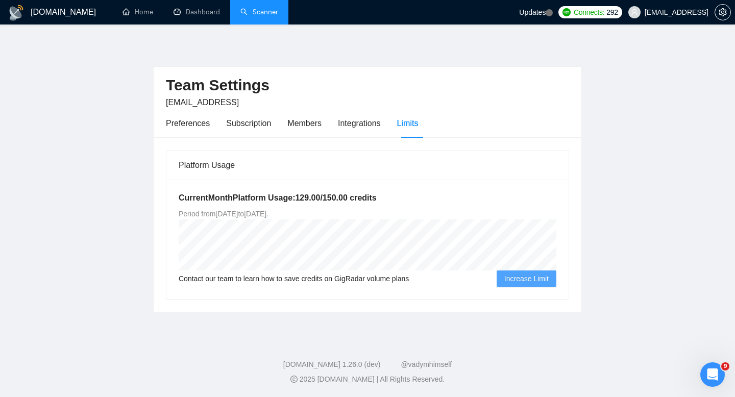
click at [276, 15] on link "Scanner" at bounding box center [259, 12] width 38 height 9
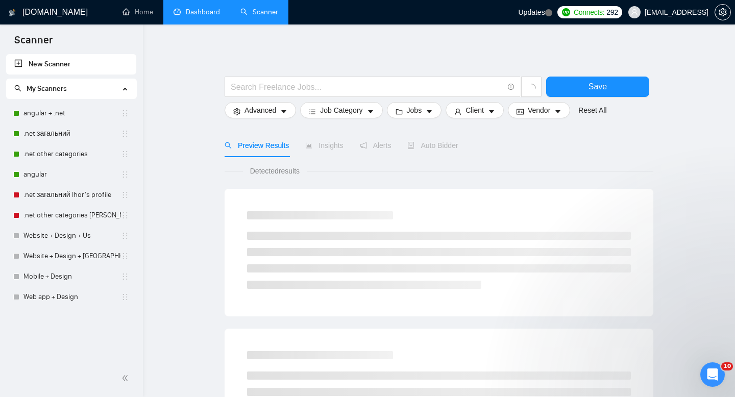
click at [206, 9] on link "Dashboard" at bounding box center [196, 12] width 46 height 9
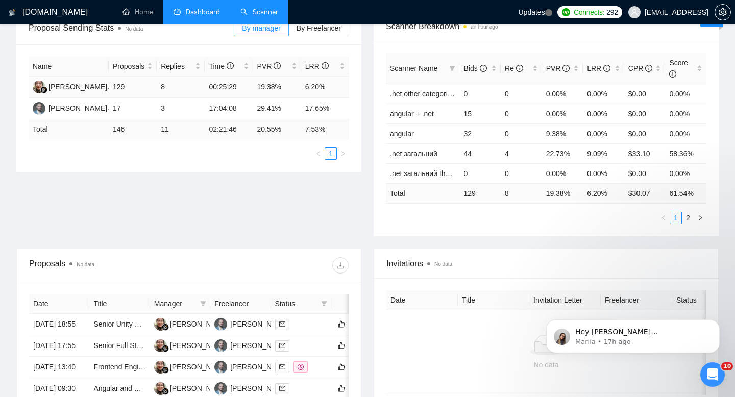
scroll to position [293, 0]
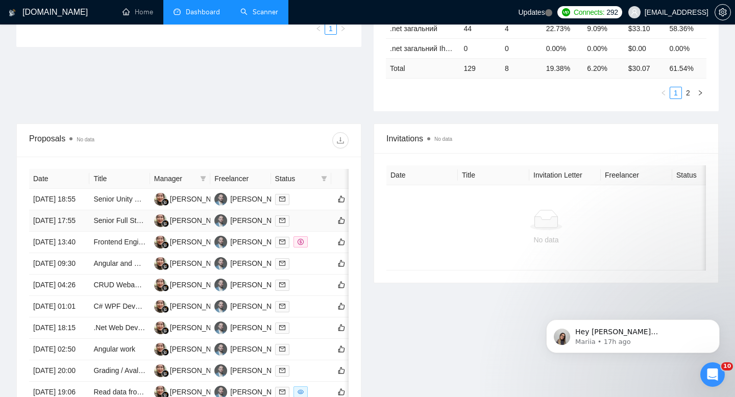
click at [121, 223] on td "Senior Full Stack Developer" at bounding box center [119, 220] width 60 height 21
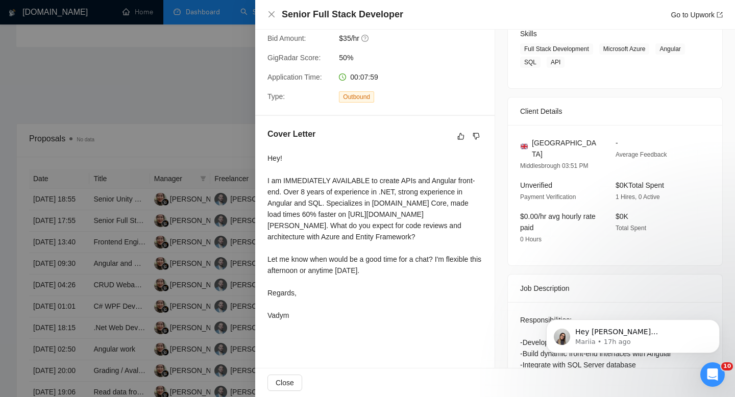
scroll to position [301, 0]
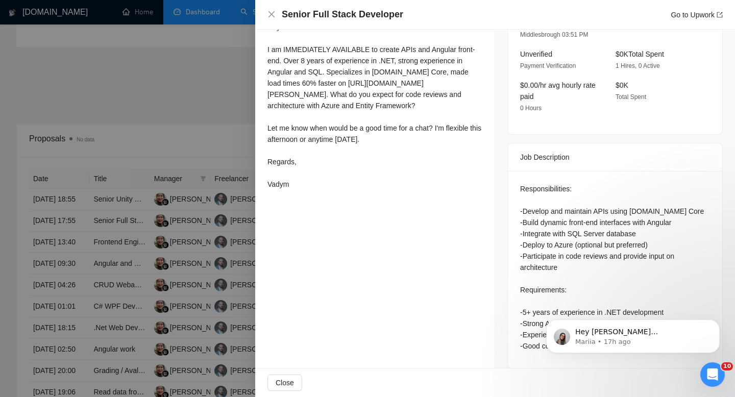
click at [164, 116] on div at bounding box center [367, 198] width 735 height 397
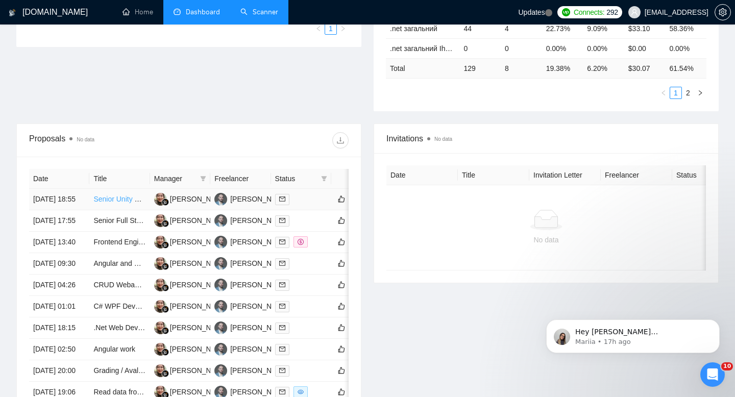
click at [121, 203] on link "Senior Unity Mobile Game Developer" at bounding box center [152, 199] width 118 height 8
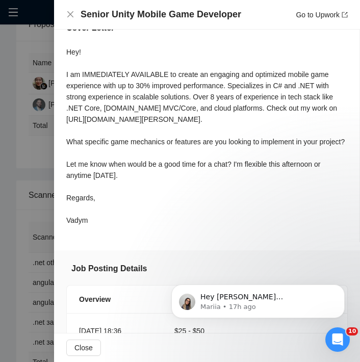
scroll to position [411, 0]
